Goal: Information Seeking & Learning: Learn about a topic

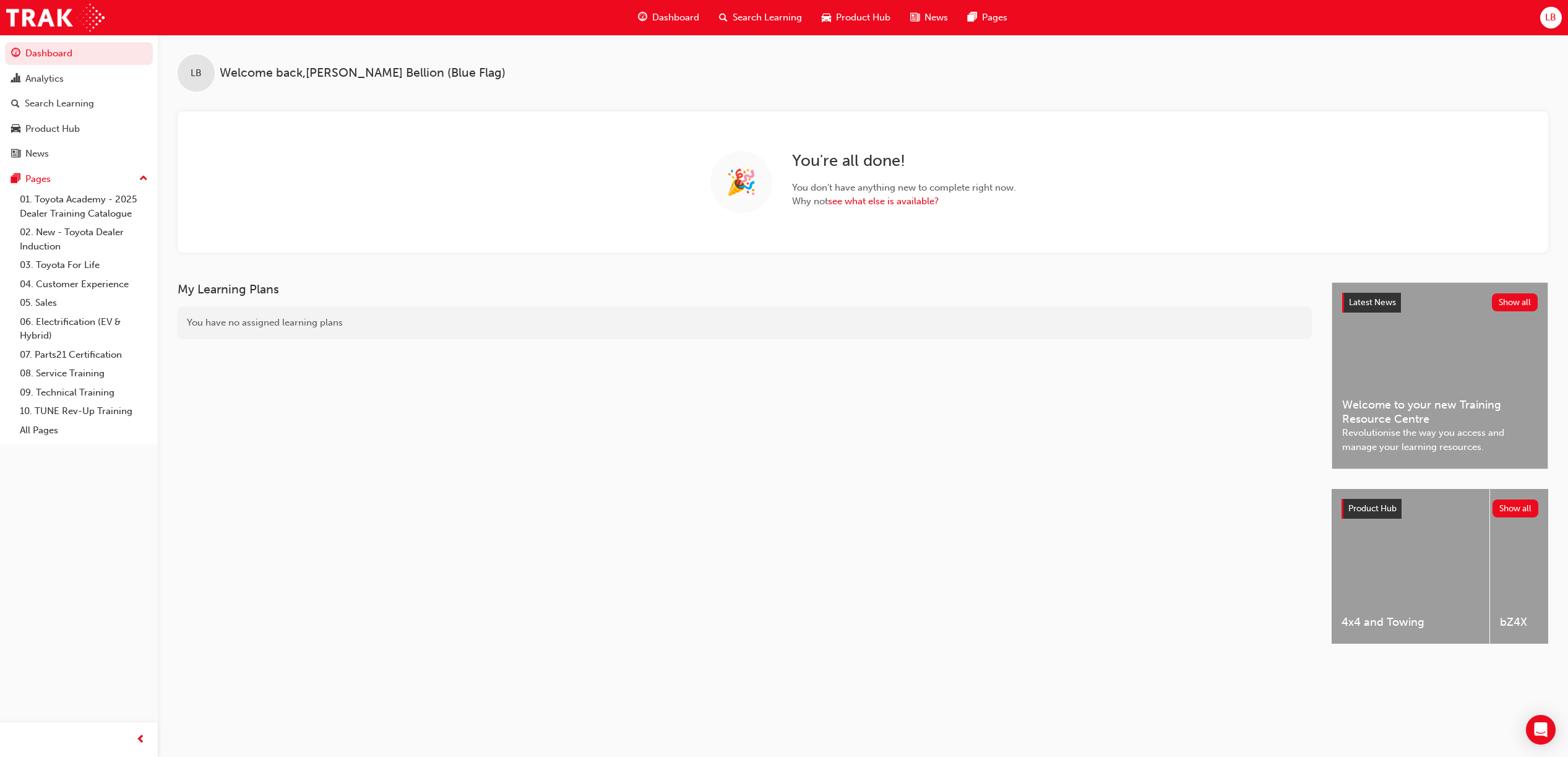
click at [782, 23] on span "Search Learning" at bounding box center [767, 17] width 69 height 14
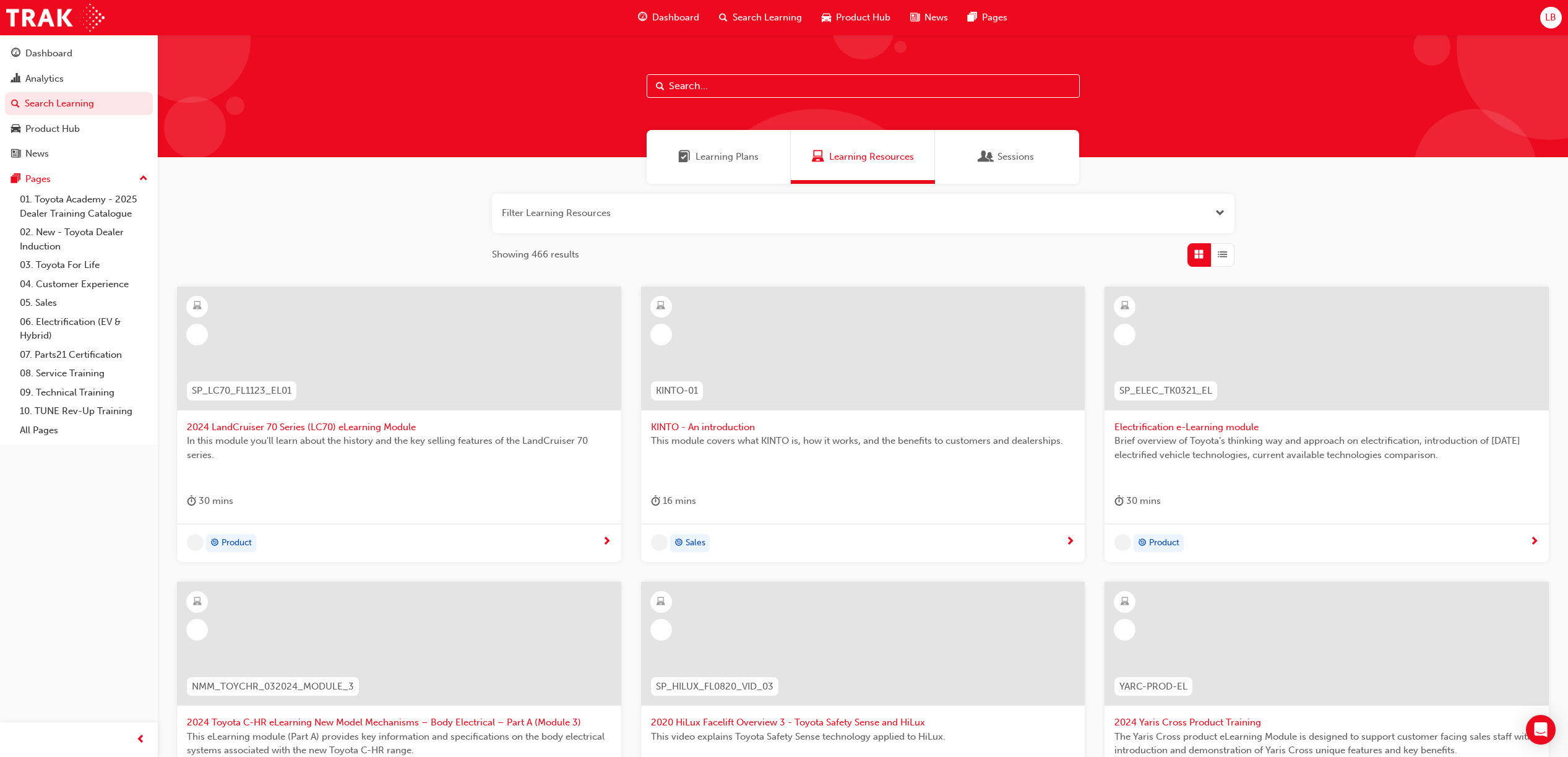
click at [798, 93] on input "text" at bounding box center [863, 86] width 433 height 23
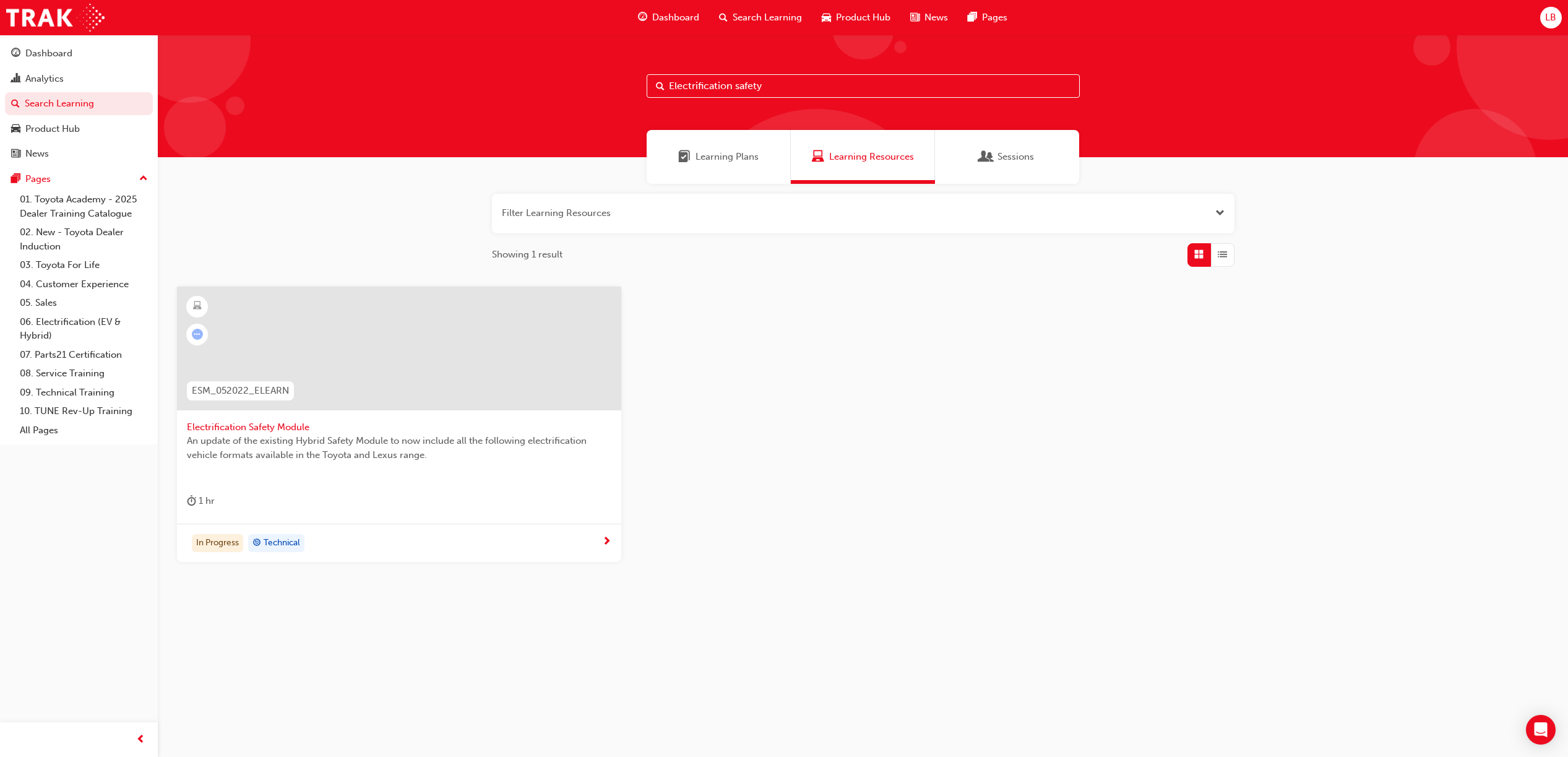
type input "Electrification safety"
click at [429, 419] on div at bounding box center [399, 358] width 424 height 124
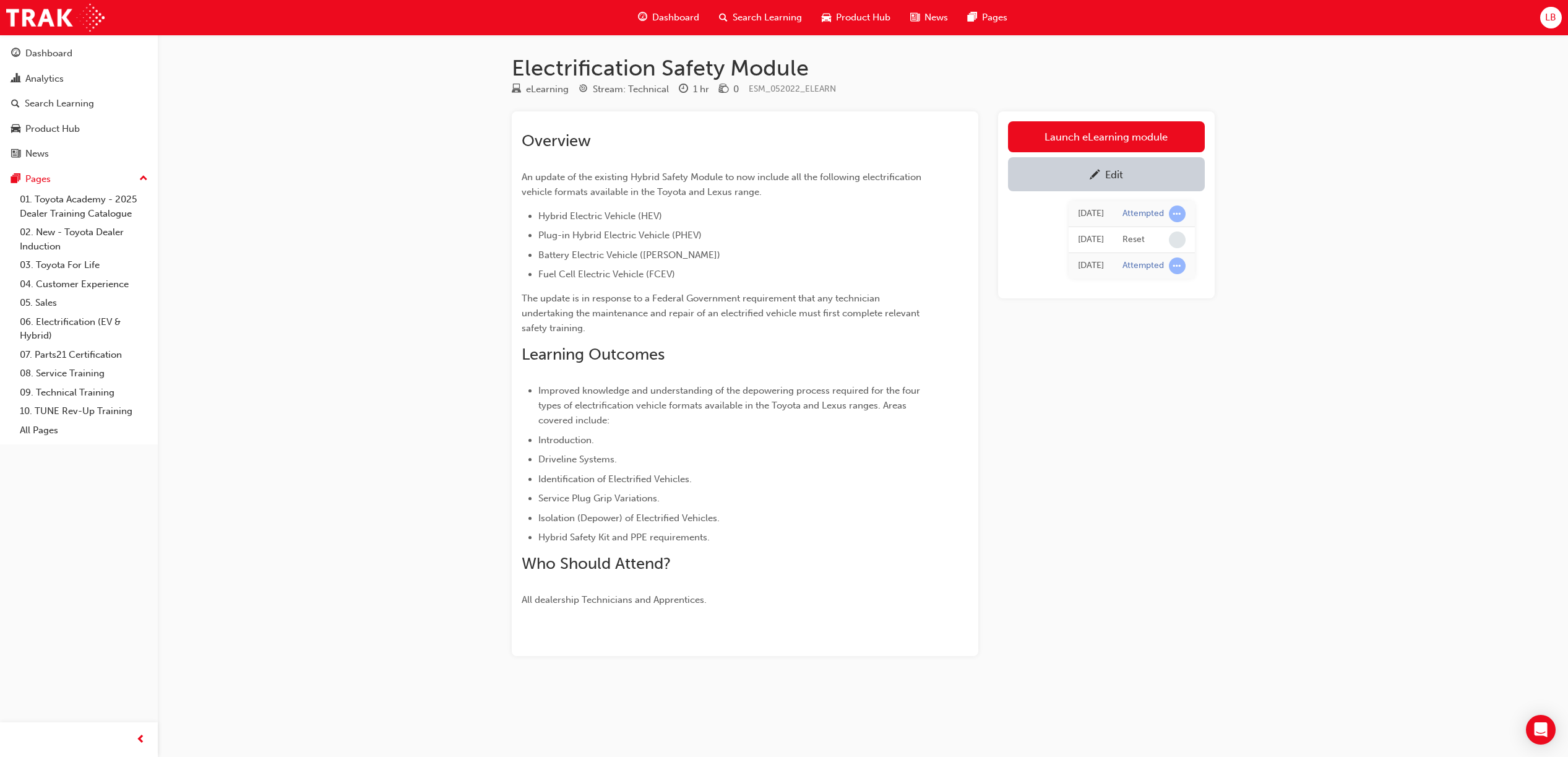
click at [1197, 184] on link "Edit" at bounding box center [1106, 174] width 196 height 34
click at [1149, 129] on link "Launch eLearning module" at bounding box center [1106, 137] width 196 height 31
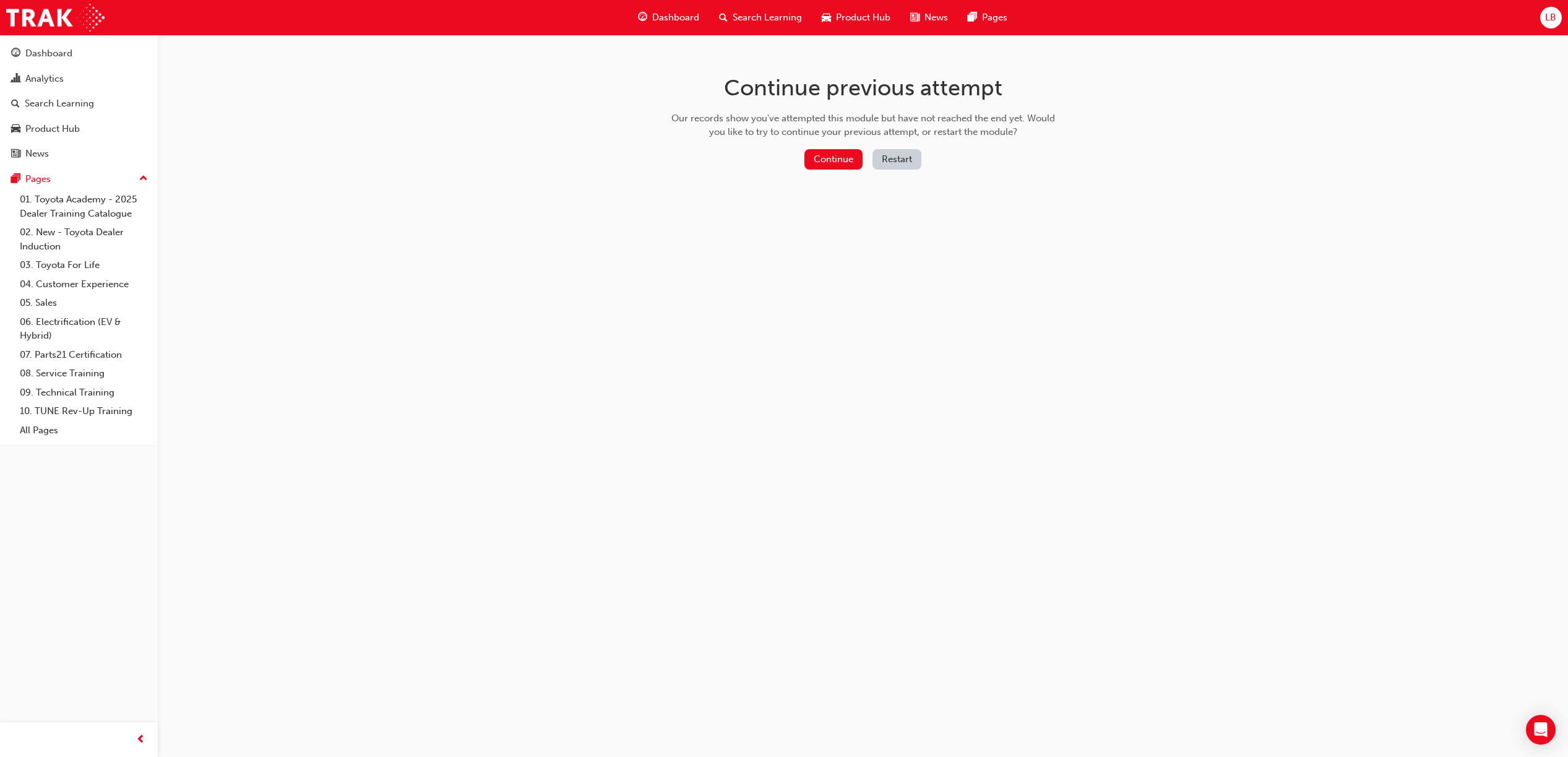
click at [900, 160] on button "Restart" at bounding box center [896, 159] width 49 height 21
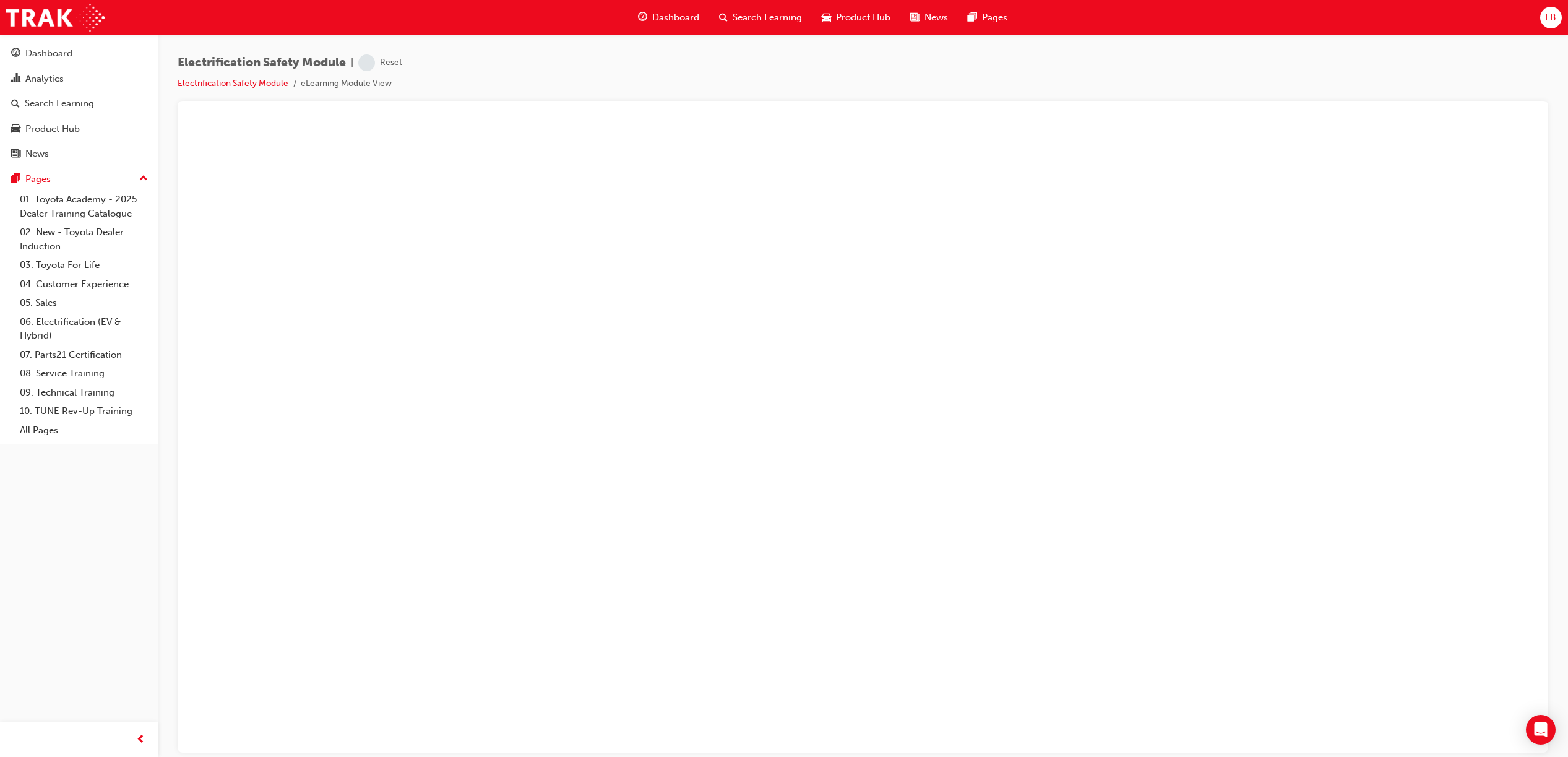
click at [629, 121] on iframe at bounding box center [862, 436] width 1351 height 632
